Goal: Navigation & Orientation: Find specific page/section

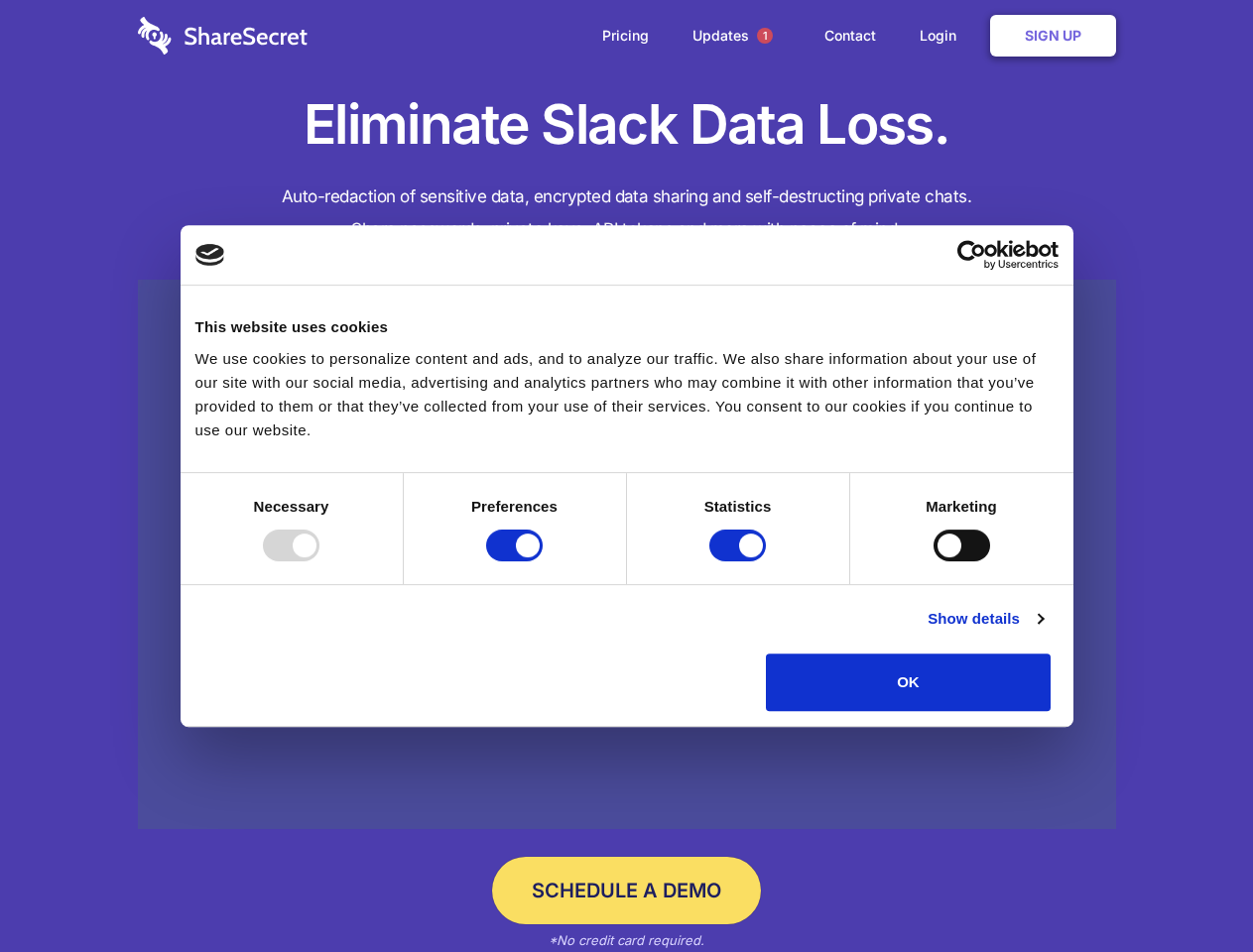
click at [320, 562] on div at bounding box center [291, 546] width 57 height 32
click at [543, 562] on input "Preferences" at bounding box center [514, 546] width 57 height 32
checkbox input "false"
click at [740, 562] on input "Statistics" at bounding box center [737, 546] width 57 height 32
checkbox input "false"
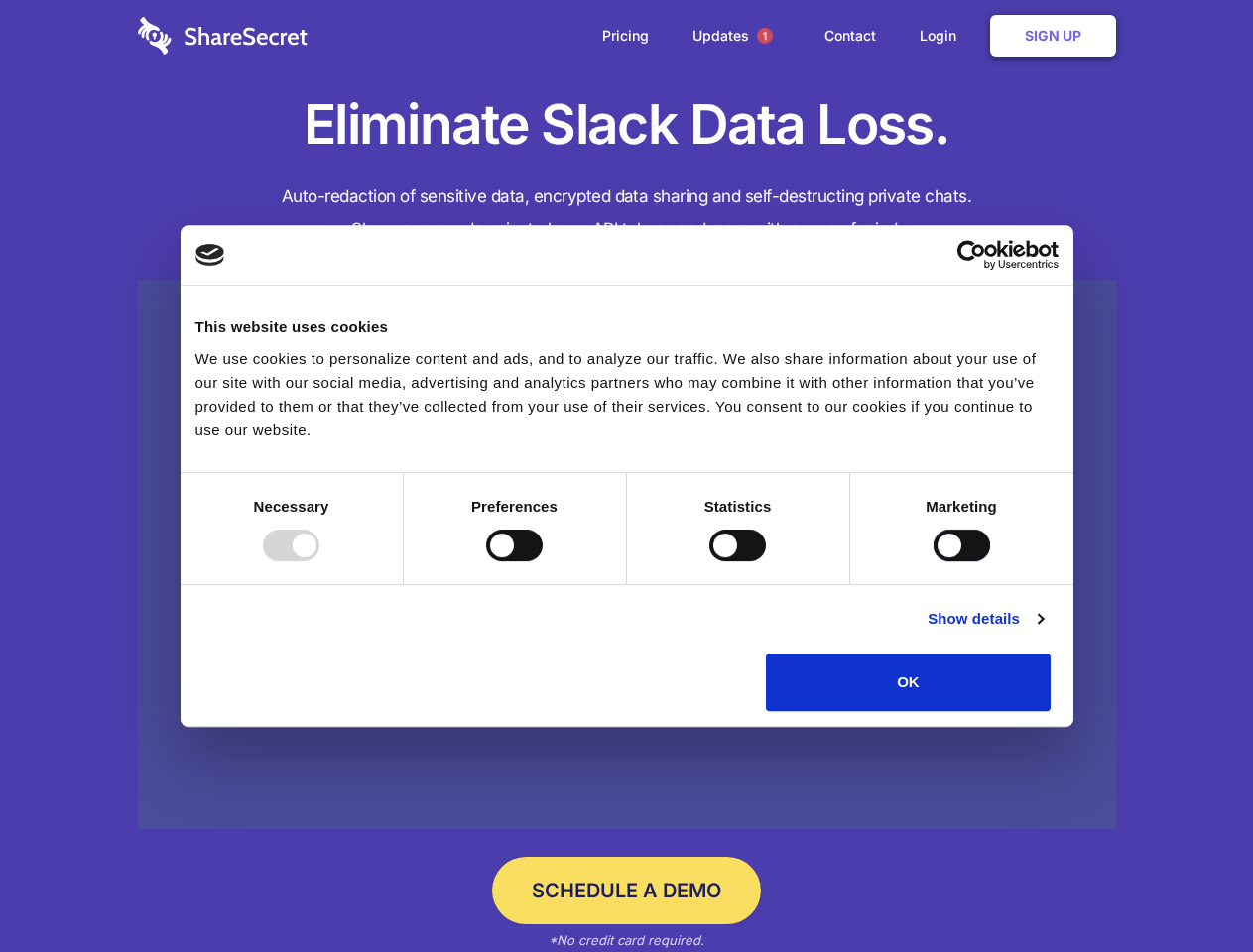
click at [933, 562] on input "Marketing" at bounding box center [961, 546] width 57 height 32
checkbox input "true"
click at [1043, 631] on link "Show details" at bounding box center [986, 619] width 116 height 24
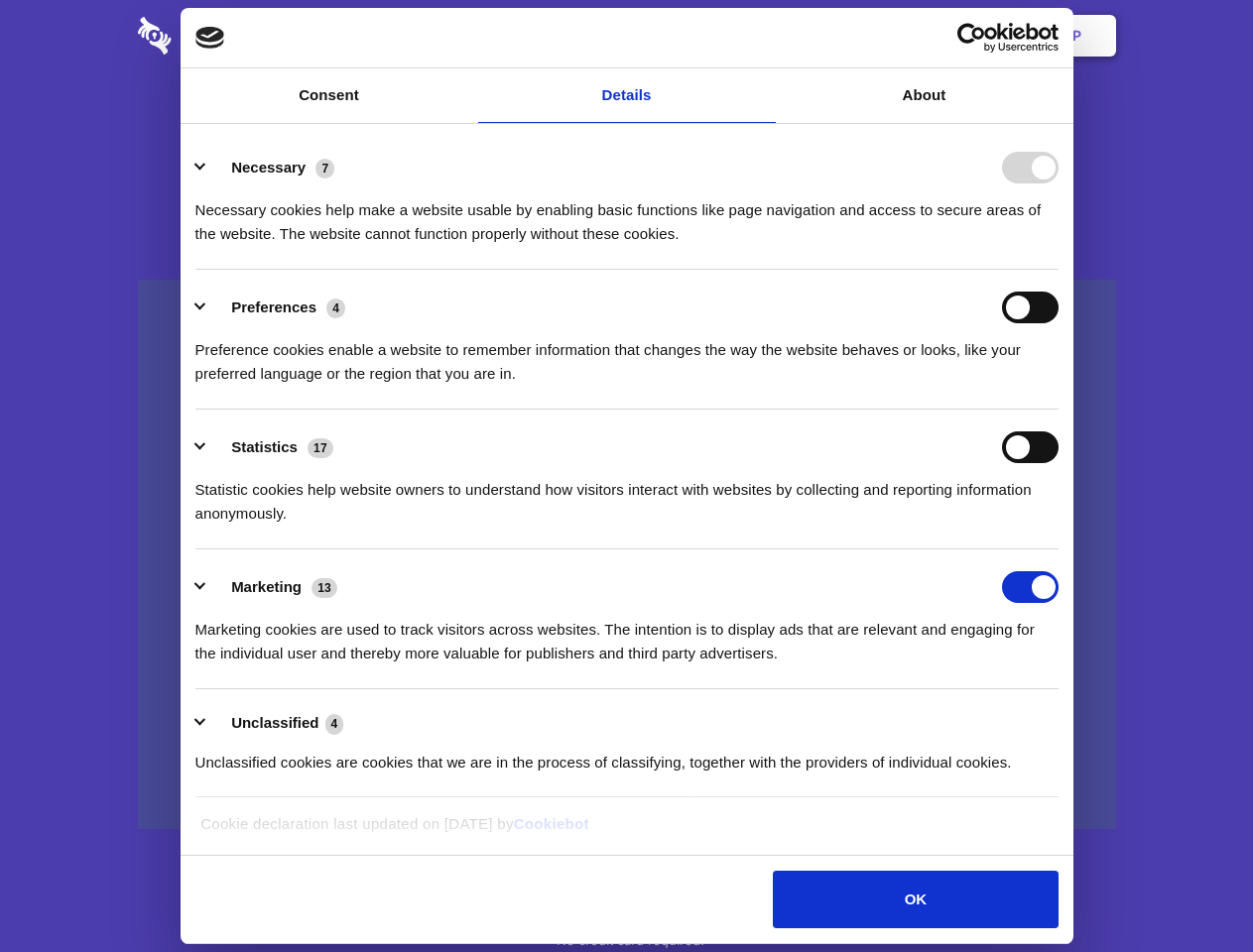
click at [1068, 718] on ul "Necessary 7 Necessary cookies help make a website usable by enabling basic func…" at bounding box center [626, 464] width 882 height 668
click at [764, 36] on span "1" at bounding box center [765, 36] width 16 height 16
